Goal: Find specific page/section: Find specific page/section

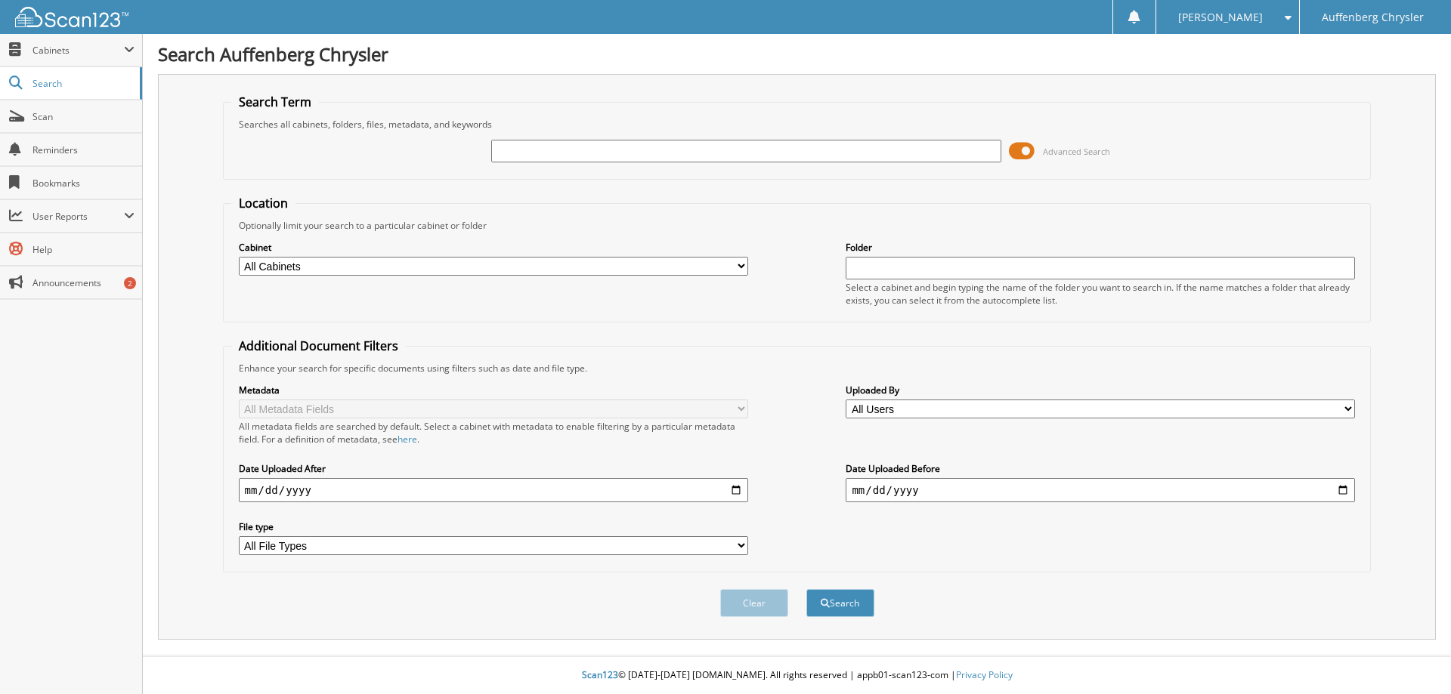
click at [568, 147] on input "text" at bounding box center [745, 151] width 509 height 23
type input "261255"
click at [806, 589] on button "Search" at bounding box center [840, 603] width 68 height 28
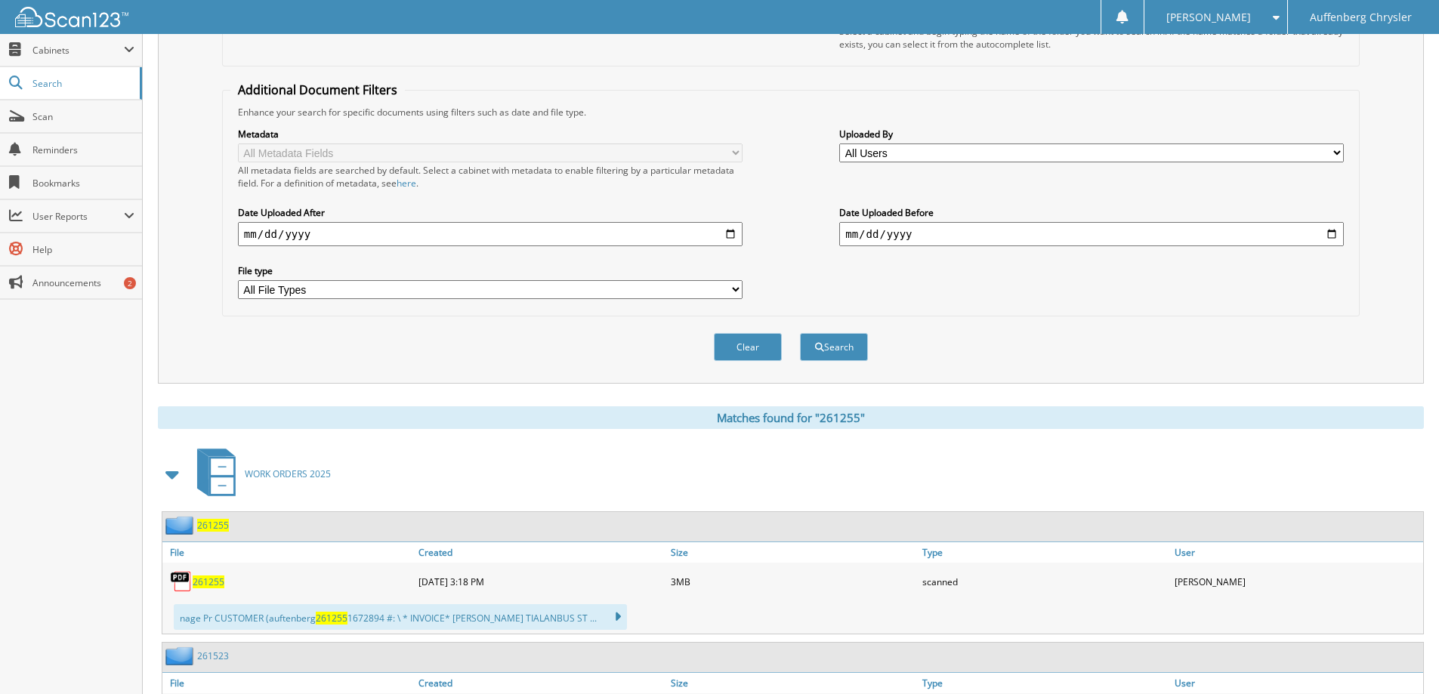
scroll to position [365, 0]
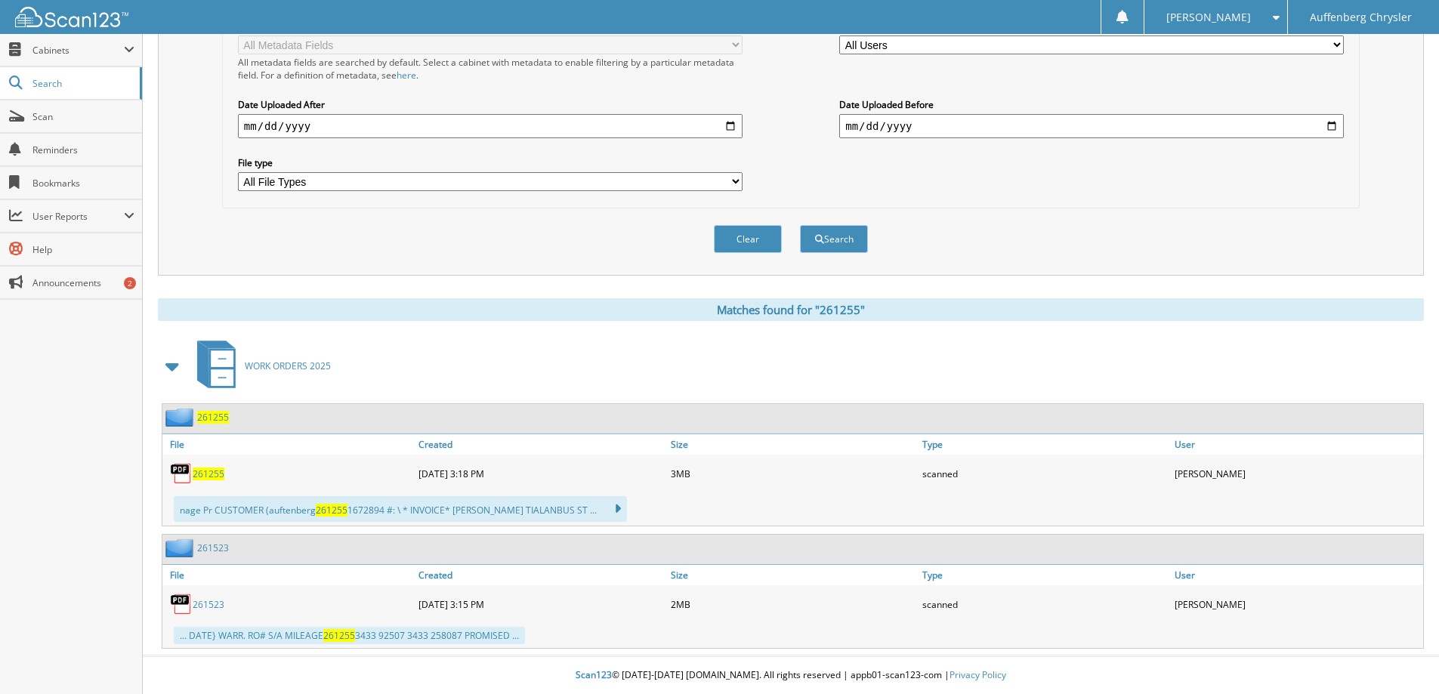
click at [206, 474] on span "261255" at bounding box center [209, 474] width 32 height 13
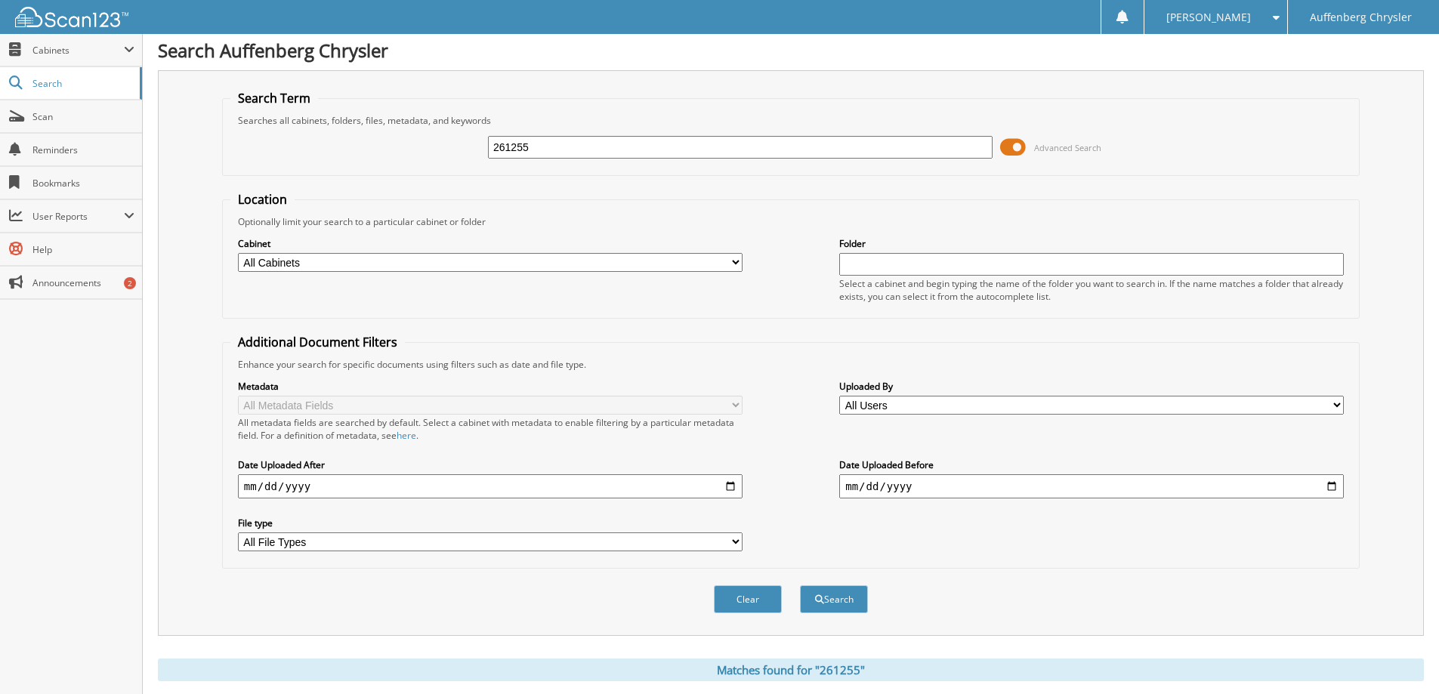
scroll to position [0, 0]
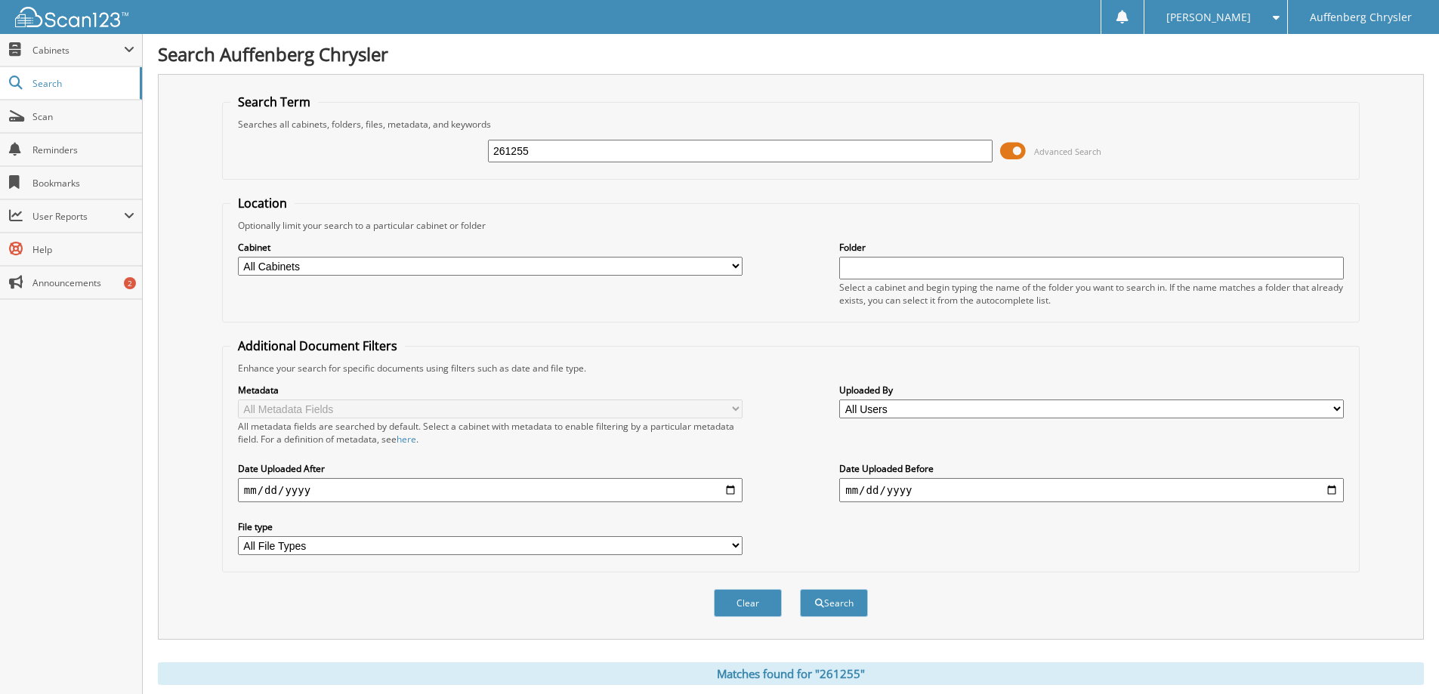
drag, startPoint x: 598, startPoint y: 150, endPoint x: 706, endPoint y: 274, distance: 164.5
click at [481, 150] on div "261255 Advanced Search" at bounding box center [790, 151] width 1121 height 41
type input "261523"
click at [800, 589] on button "Search" at bounding box center [834, 603] width 68 height 28
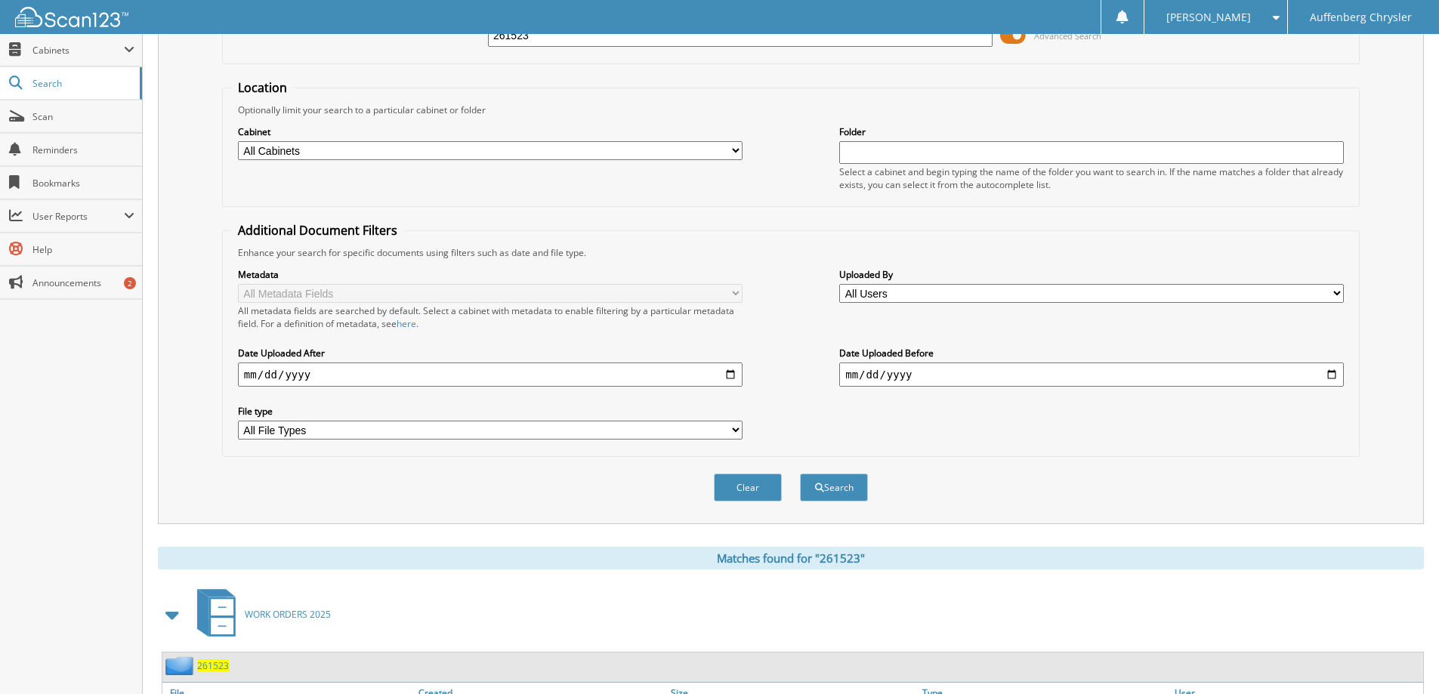
scroll to position [243, 0]
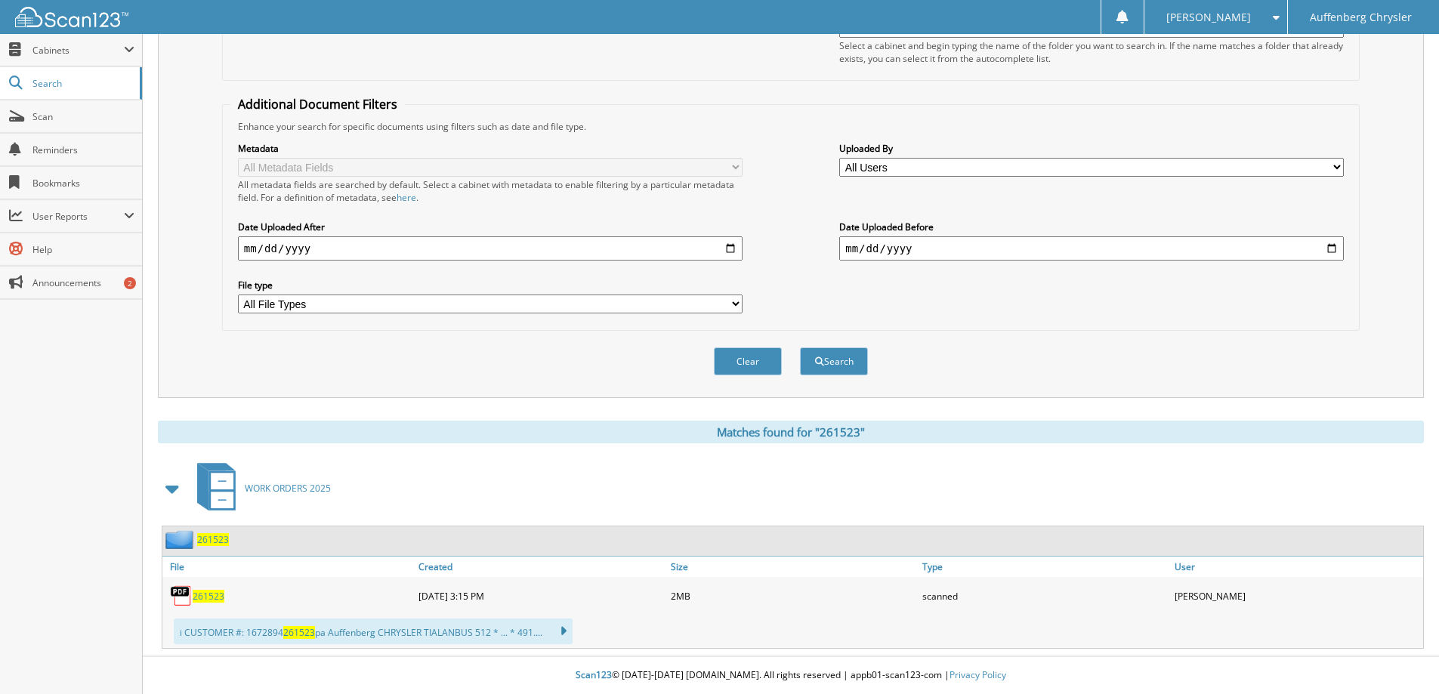
click at [206, 595] on span "261523" at bounding box center [209, 596] width 32 height 13
